Goal: Check status: Check status

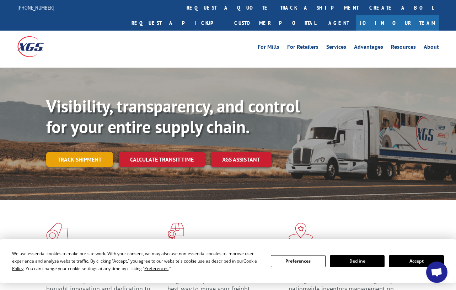
click at [86, 152] on link "Track shipment" at bounding box center [79, 159] width 67 height 15
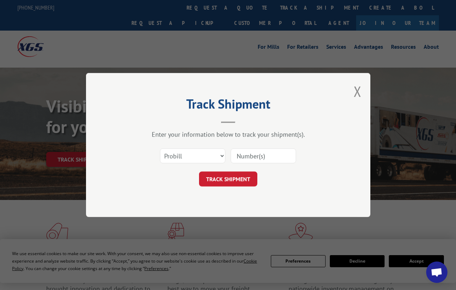
click at [252, 160] on input at bounding box center [263, 155] width 65 height 15
paste input "FR39609381"
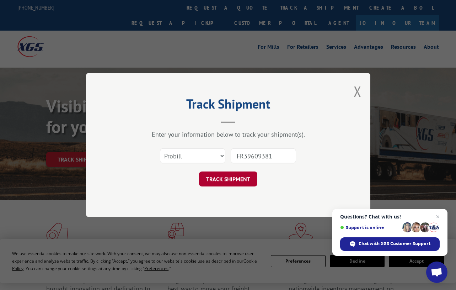
type input "FR39609381"
click at [233, 183] on button "TRACK SHIPMENT" at bounding box center [228, 178] width 58 height 15
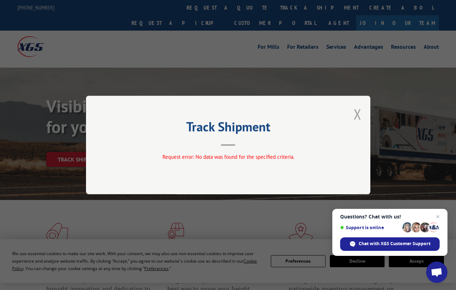
click at [358, 111] on button "Close modal" at bounding box center [357, 113] width 8 height 19
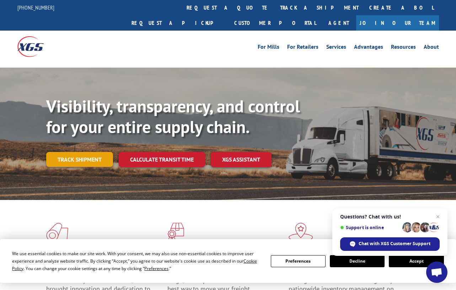
click at [86, 152] on link "Track shipment" at bounding box center [79, 159] width 67 height 15
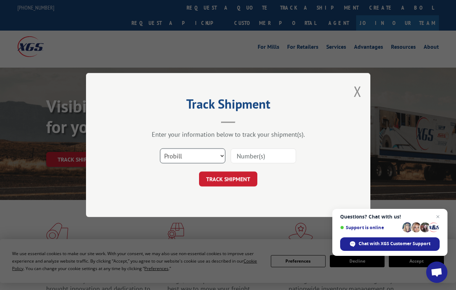
click at [179, 155] on select "Select category... Probill BOL PO" at bounding box center [192, 155] width 65 height 15
select select "bol"
click at [160, 148] on select "Select category... Probill BOL PO" at bounding box center [192, 155] width 65 height 15
click at [240, 160] on input at bounding box center [263, 155] width 65 height 15
paste input "FR39609381"
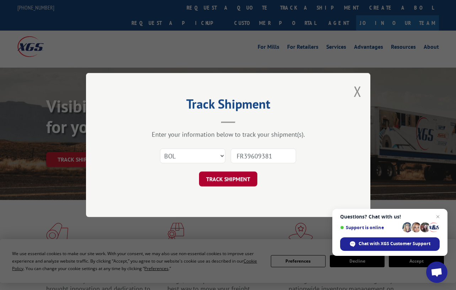
type input "FR39609381"
click at [236, 176] on button "TRACK SHIPMENT" at bounding box center [228, 178] width 58 height 15
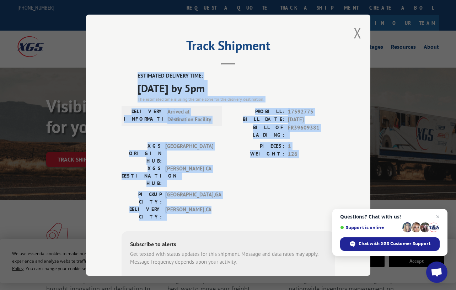
drag, startPoint x: 131, startPoint y: 71, endPoint x: 299, endPoint y: 172, distance: 196.1
click at [299, 172] on div "ESTIMATED DELIVERY TIME: [DATE] by 5pm The estimated time is using the time zon…" at bounding box center [228, 199] width 213 height 255
copy div "ESTIMATED DELIVERY TIME: [DATE] by 5pm The estimated time is using the time zon…"
click at [354, 29] on button "Close modal" at bounding box center [357, 32] width 8 height 19
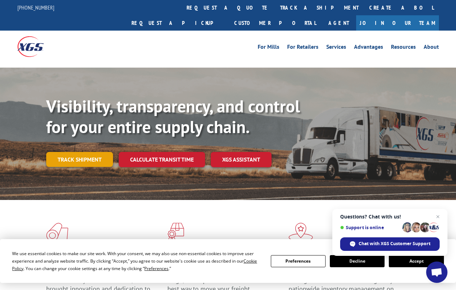
click at [96, 152] on link "Track shipment" at bounding box center [79, 159] width 67 height 15
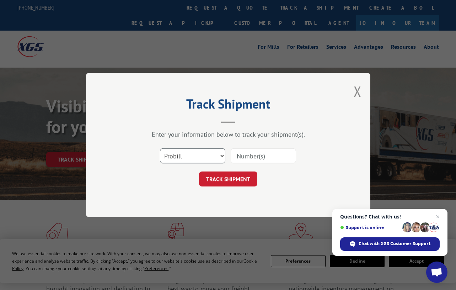
click at [182, 153] on select "Select category... Probill BOL PO" at bounding box center [192, 155] width 65 height 15
select select "bol"
click at [160, 148] on select "Select category... Probill BOL PO" at bounding box center [192, 155] width 65 height 15
drag, startPoint x: 404, startPoint y: 118, endPoint x: 302, endPoint y: 135, distance: 103.4
click at [388, 121] on div "Track Shipment Enter your information below to track your shipment(s). Select c…" at bounding box center [228, 145] width 456 height 290
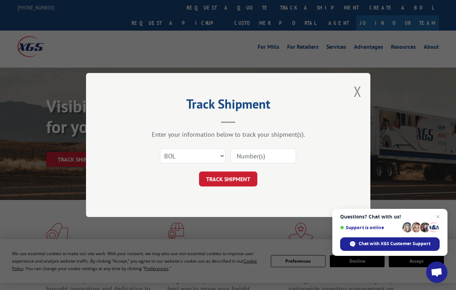
click at [241, 155] on input at bounding box center [263, 155] width 65 height 15
paste input "FR39609381"
type input "FR39609381"
click at [217, 180] on button "TRACK SHIPMENT" at bounding box center [228, 178] width 58 height 15
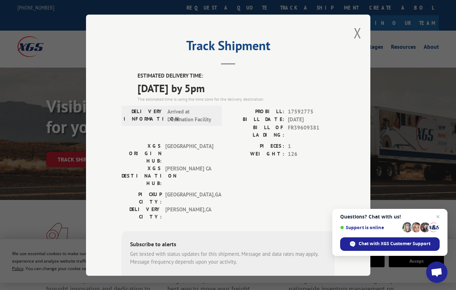
click at [45, 188] on div "Track Shipment ESTIMATED DELIVERY TIME: [DATE] by 5pm The estimated time is usi…" at bounding box center [228, 145] width 456 height 290
click at [358, 32] on button "Close modal" at bounding box center [357, 32] width 8 height 19
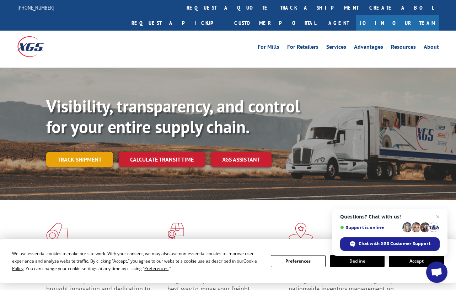
click at [69, 152] on link "Track shipment" at bounding box center [79, 159] width 67 height 15
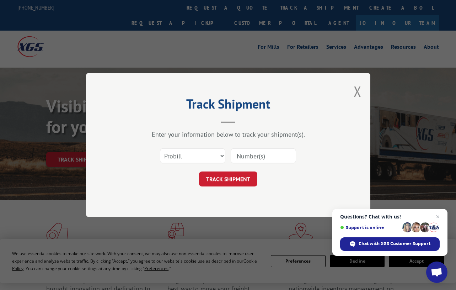
click at [252, 156] on input at bounding box center [263, 155] width 65 height 15
paste input "FR39609381"
type input "FR39609381"
click at [199, 155] on select "Select category... Probill BOL PO" at bounding box center [192, 155] width 65 height 15
select select "bol"
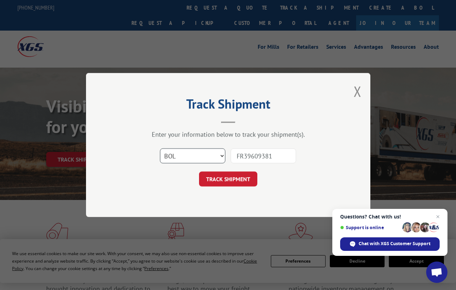
click at [160, 148] on select "Select category... Probill BOL PO" at bounding box center [192, 155] width 65 height 15
click at [236, 175] on button "TRACK SHIPMENT" at bounding box center [228, 178] width 58 height 15
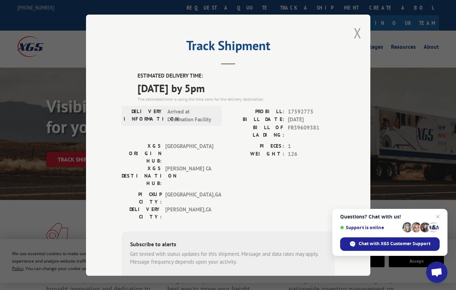
click at [353, 34] on button "Close modal" at bounding box center [357, 32] width 8 height 19
